Goal: Information Seeking & Learning: Learn about a topic

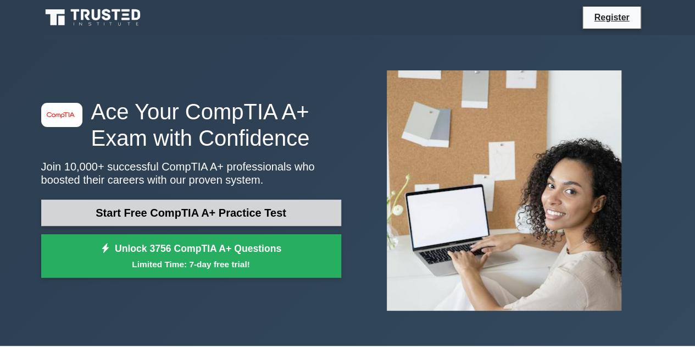
click at [277, 213] on link "Start Free CompTIA A+ Practice Test" at bounding box center [191, 212] width 300 height 26
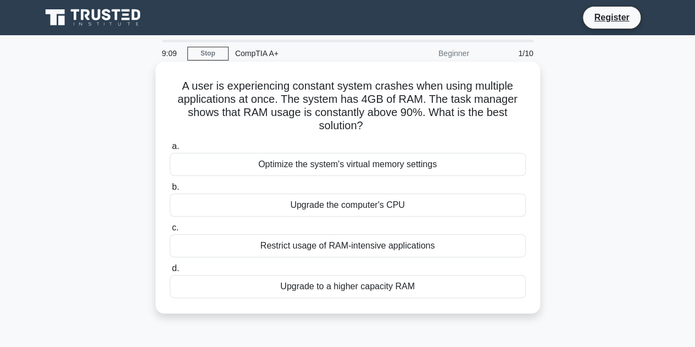
click at [189, 283] on div "Upgrade to a higher capacity RAM" at bounding box center [348, 286] width 356 height 23
click at [170, 272] on input "d. Upgrade to a higher capacity RAM" at bounding box center [170, 268] width 0 height 7
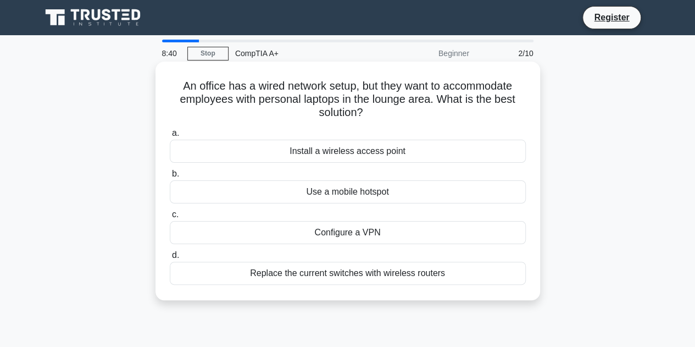
click at [275, 151] on div "Install a wireless access point" at bounding box center [348, 151] width 356 height 23
click at [170, 137] on input "a. Install a wireless access point" at bounding box center [170, 133] width 0 height 7
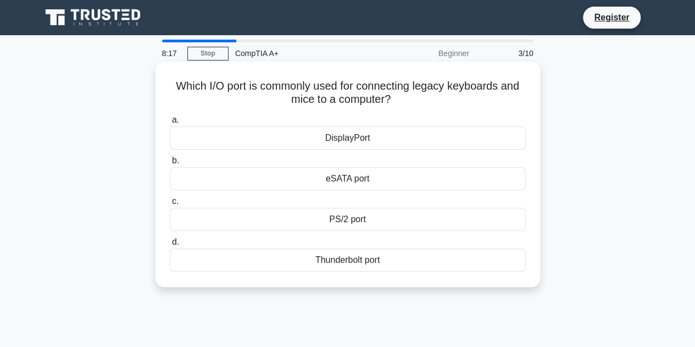
click at [391, 220] on div "PS/2 port" at bounding box center [348, 219] width 356 height 23
click at [170, 205] on input "c. PS/2 port" at bounding box center [170, 201] width 0 height 7
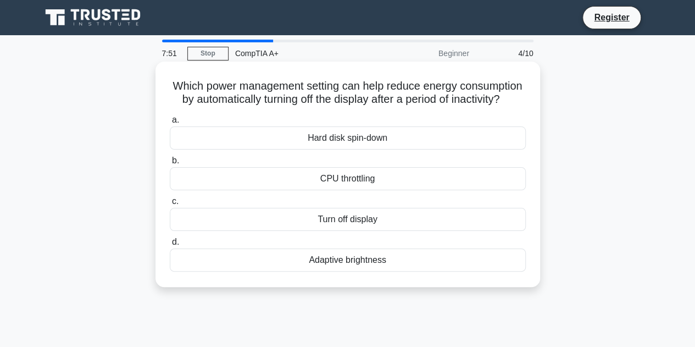
click at [357, 229] on div "Turn off display" at bounding box center [348, 219] width 356 height 23
click at [170, 205] on input "c. Turn off display" at bounding box center [170, 201] width 0 height 7
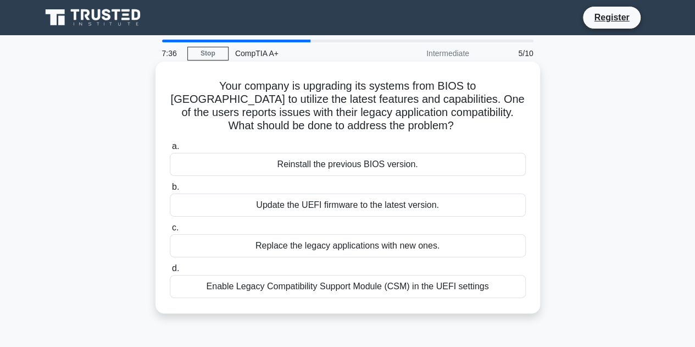
click at [365, 293] on div "Enable Legacy Compatibility Support Module (CSM) in the UEFI settings" at bounding box center [348, 286] width 356 height 23
click at [170, 272] on input "d. Enable Legacy Compatibility Support Module (CSM) in the UEFI settings" at bounding box center [170, 268] width 0 height 7
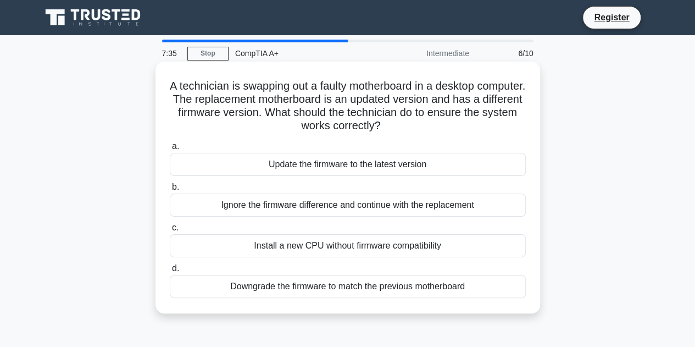
click at [392, 285] on div "Downgrade the firmware to match the previous motherboard" at bounding box center [348, 286] width 356 height 23
click at [170, 272] on input "d. Downgrade the firmware to match the previous motherboard" at bounding box center [170, 268] width 0 height 7
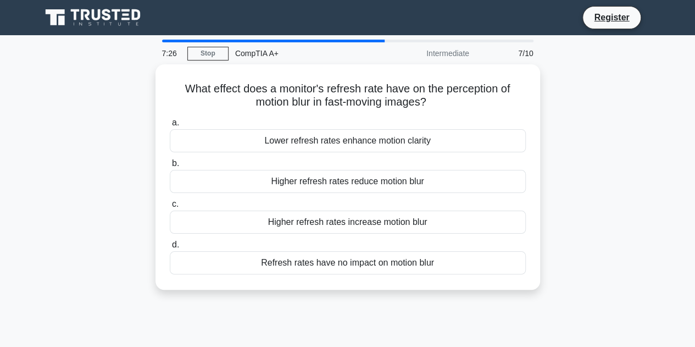
click at [513, 308] on div "7:26 Stop CompTIA A+ Intermediate 7/10 What effect does a monitor's refresh rat…" at bounding box center [348, 314] width 626 height 549
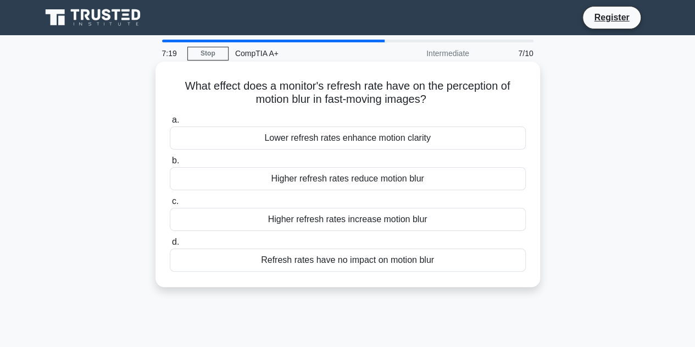
click at [371, 180] on div "Higher refresh rates reduce motion blur" at bounding box center [348, 178] width 356 height 23
click at [170, 164] on input "b. Higher refresh rates reduce motion blur" at bounding box center [170, 160] width 0 height 7
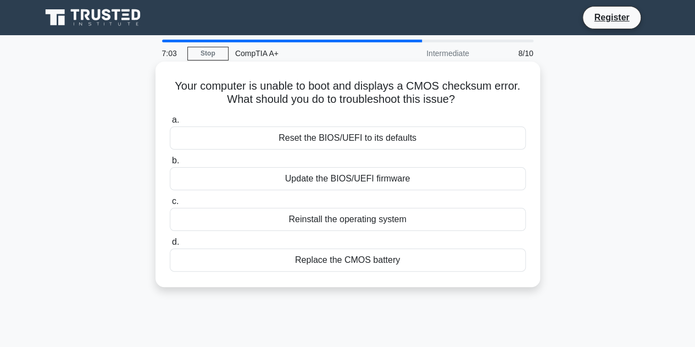
click at [398, 255] on div "Replace the CMOS battery" at bounding box center [348, 259] width 356 height 23
click at [170, 246] on input "d. Replace the CMOS battery" at bounding box center [170, 241] width 0 height 7
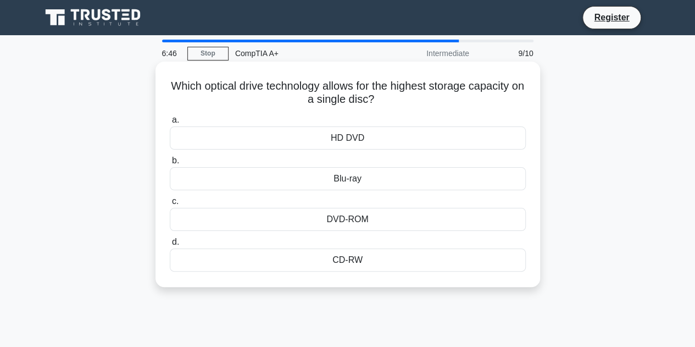
click at [387, 173] on div "Blu-ray" at bounding box center [348, 178] width 356 height 23
click at [170, 164] on input "b. Blu-ray" at bounding box center [170, 160] width 0 height 7
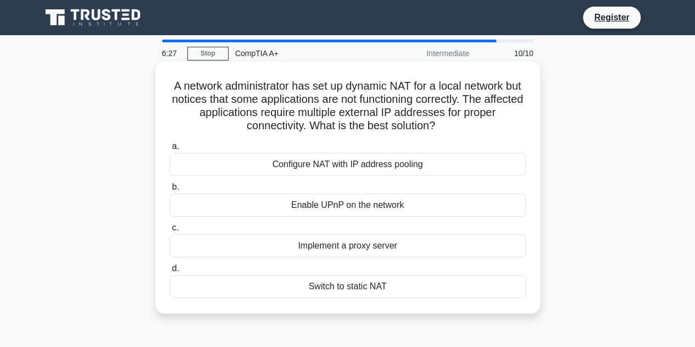
click at [392, 163] on div "Configure NAT with IP address pooling" at bounding box center [348, 164] width 356 height 23
click at [170, 150] on input "a. Configure NAT with IP address pooling" at bounding box center [170, 146] width 0 height 7
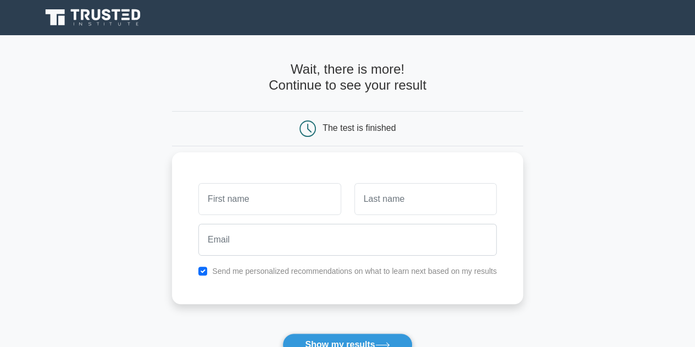
click at [287, 195] on input "text" at bounding box center [269, 199] width 142 height 32
type input "bekim"
type input "krasniqi"
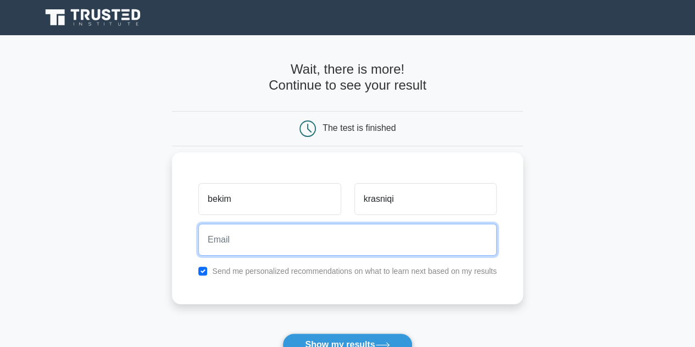
click at [253, 230] on input "email" at bounding box center [347, 240] width 298 height 32
type input "bekra10@hotmail.com"
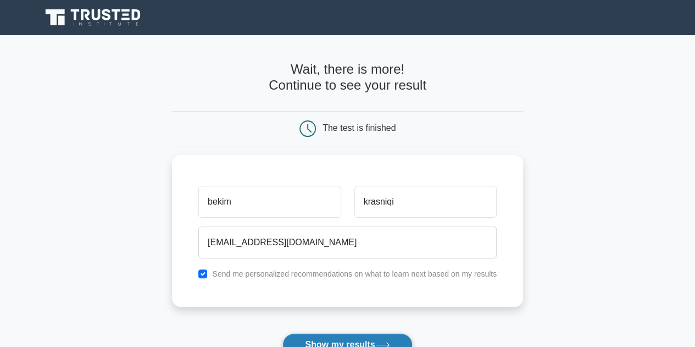
click at [359, 342] on button "Show my results" at bounding box center [347, 344] width 130 height 23
